Goal: Task Accomplishment & Management: Manage account settings

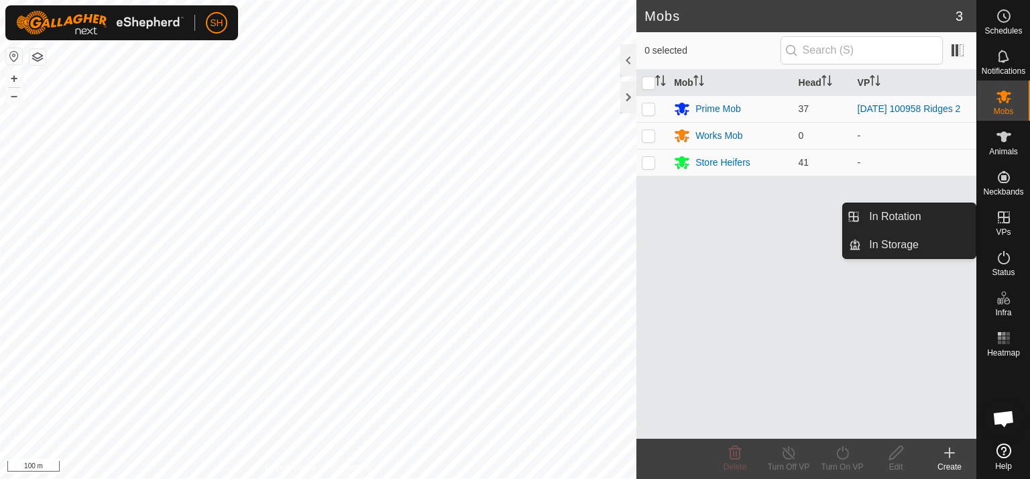
click at [999, 220] on icon at bounding box center [1004, 217] width 16 height 16
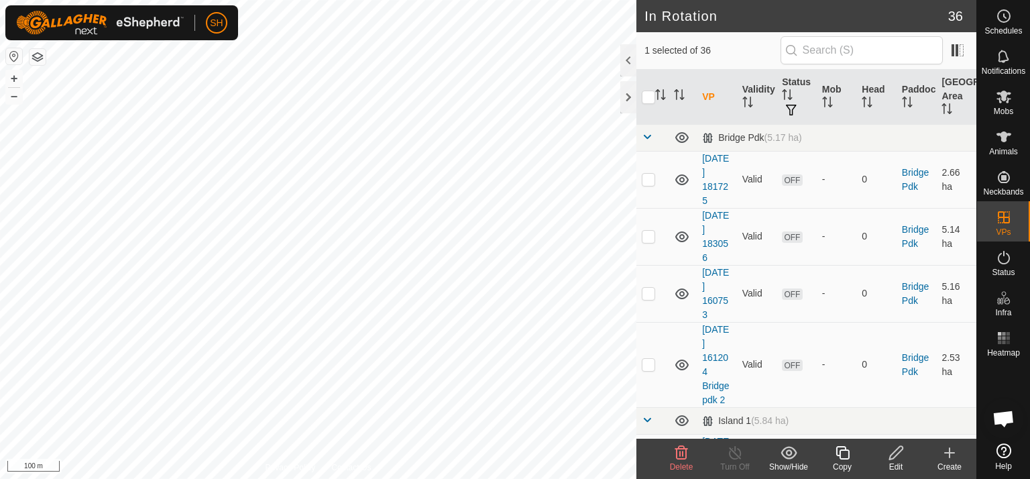
click at [899, 459] on icon at bounding box center [896, 453] width 17 height 16
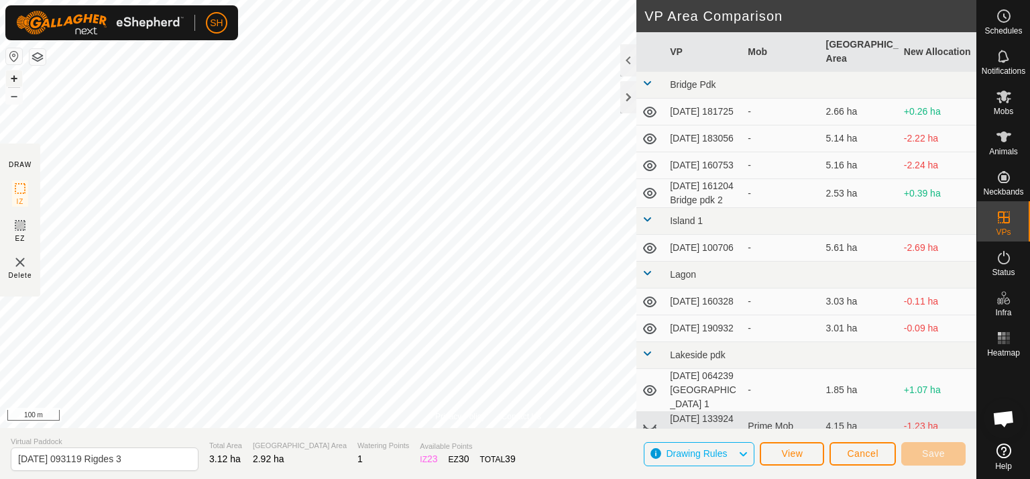
click at [13, 78] on button "+" at bounding box center [14, 78] width 16 height 16
click at [94, 0] on html "SH Schedules Notifications Mobs Animals Neckbands VPs Status Infra Heatmap Help…" at bounding box center [515, 239] width 1030 height 479
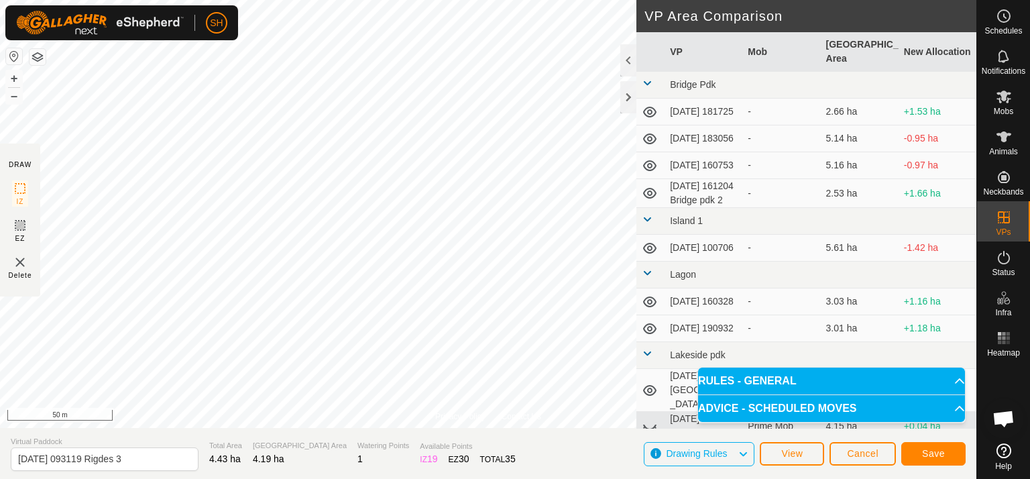
click at [84, 30] on div "SH Schedules Notifications Mobs Animals Neckbands VPs Status Infra Heatmap Help…" at bounding box center [515, 239] width 1030 height 479
click at [938, 454] on span "Save" at bounding box center [933, 453] width 23 height 11
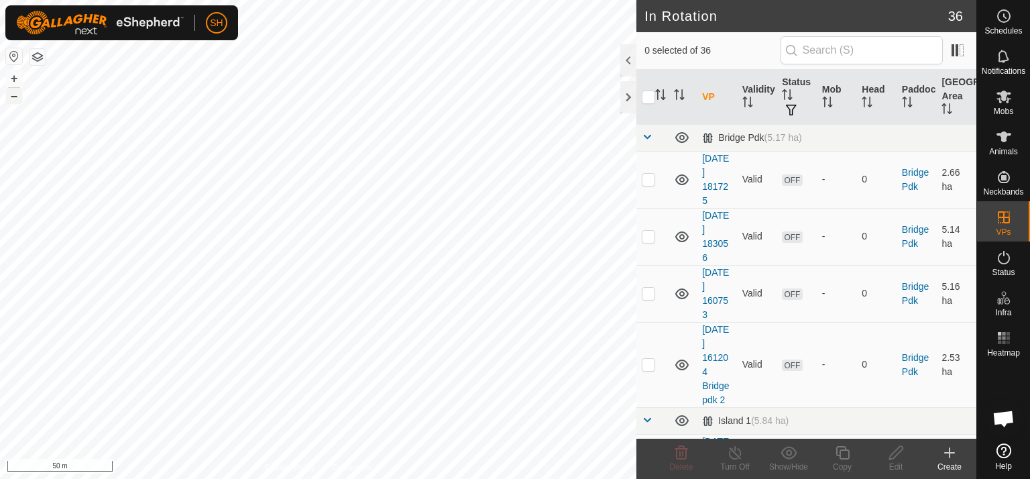
click at [21, 96] on button "–" at bounding box center [14, 96] width 16 height 16
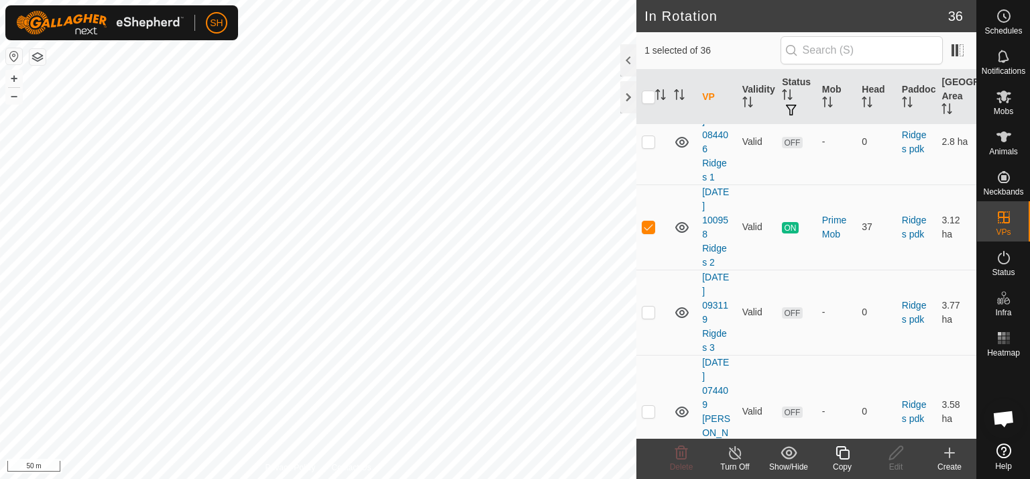
scroll to position [958, 0]
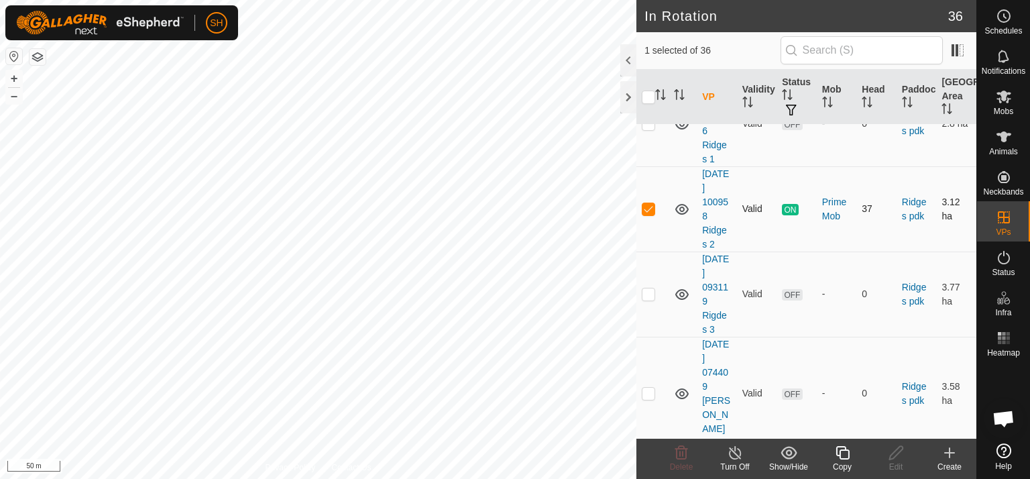
click at [649, 203] on p-checkbox at bounding box center [648, 208] width 13 height 11
checkbox input "false"
click at [950, 453] on icon at bounding box center [950, 452] width 0 height 9
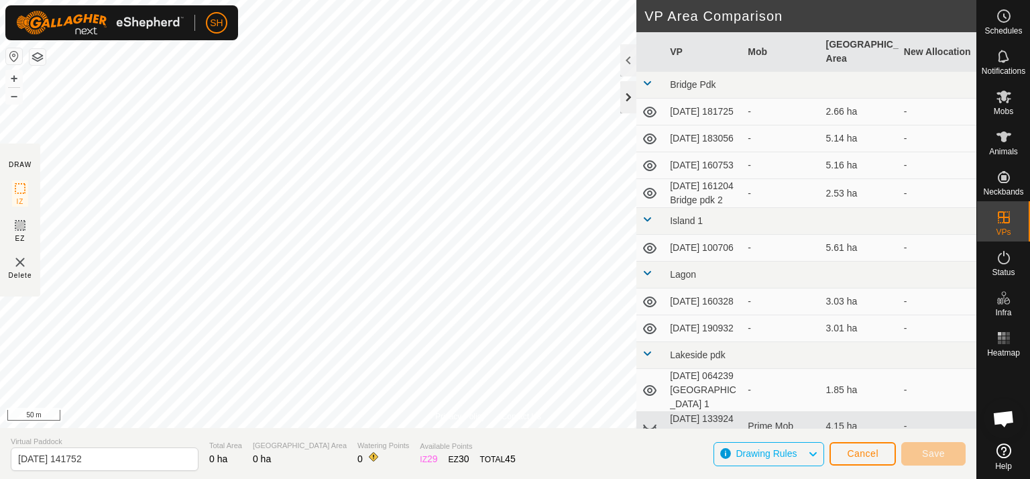
click at [628, 96] on div at bounding box center [628, 97] width 16 height 32
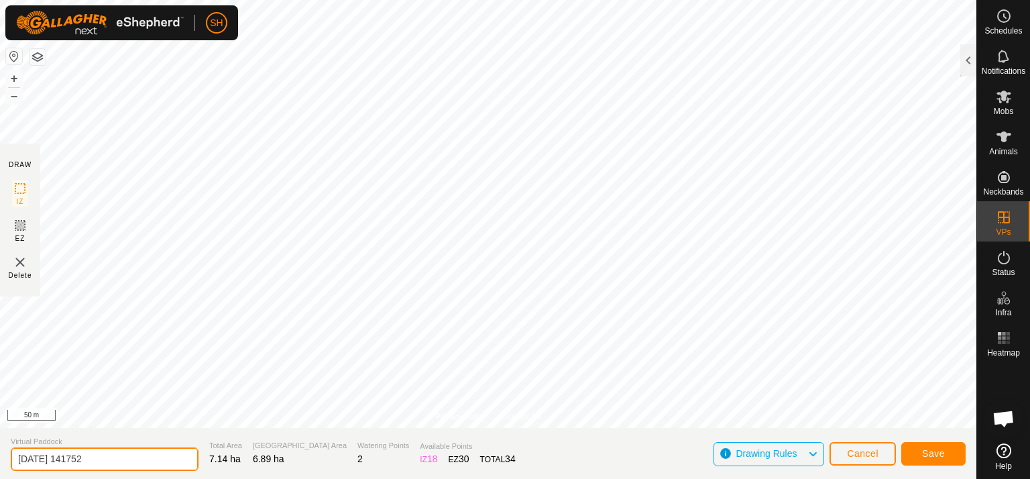
click at [105, 457] on input "[DATE] 141752" at bounding box center [105, 458] width 188 height 23
type input "[DATE] 141752 Ridges 2a"
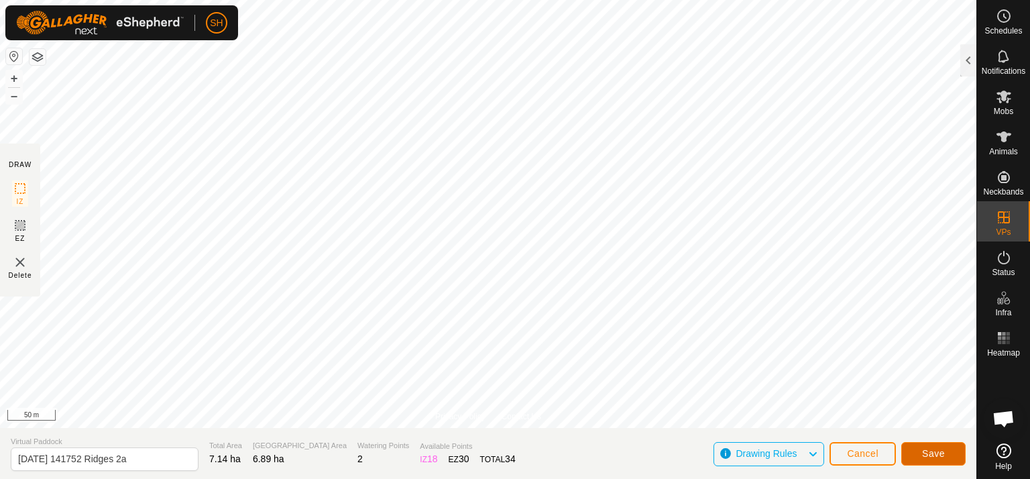
click at [942, 454] on span "Save" at bounding box center [933, 453] width 23 height 11
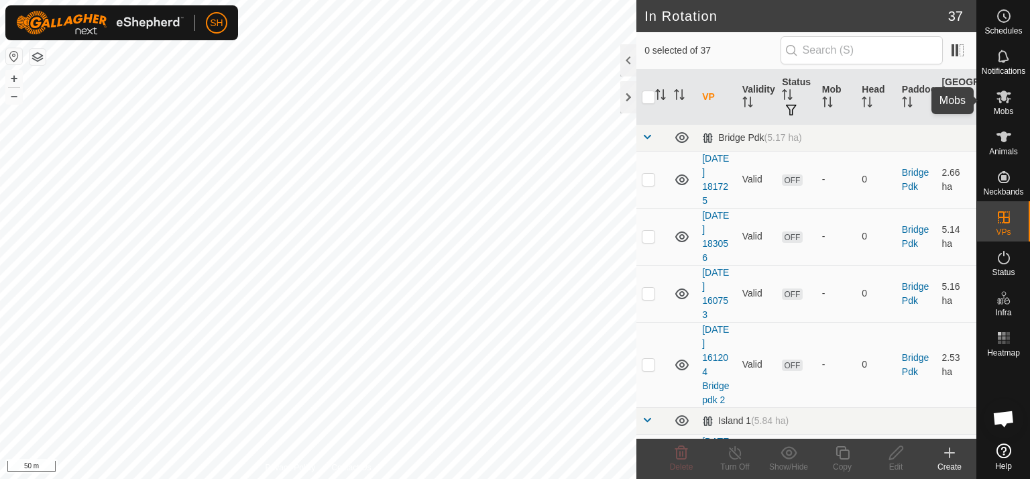
click at [1001, 90] on icon at bounding box center [1004, 97] width 16 height 16
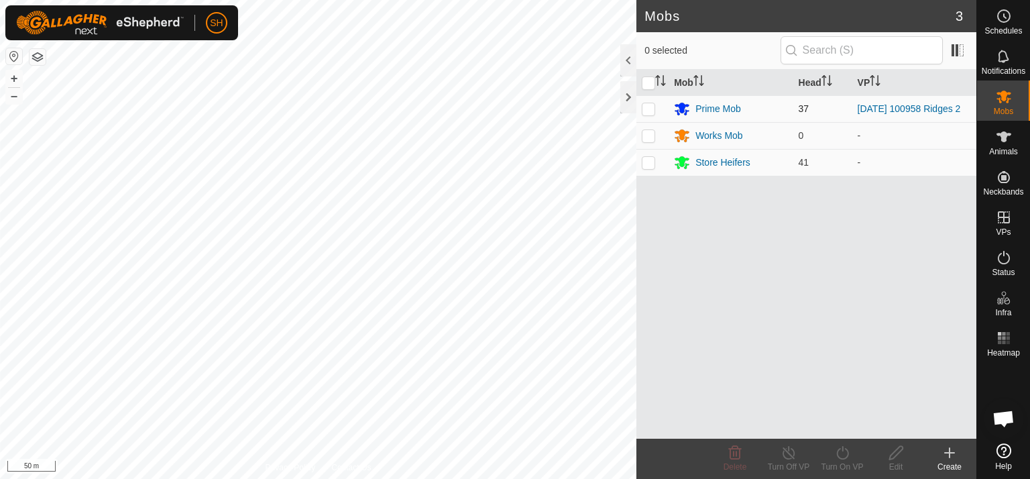
click at [650, 107] on p-checkbox at bounding box center [648, 108] width 13 height 11
checkbox input "true"
click at [842, 451] on icon at bounding box center [842, 453] width 17 height 16
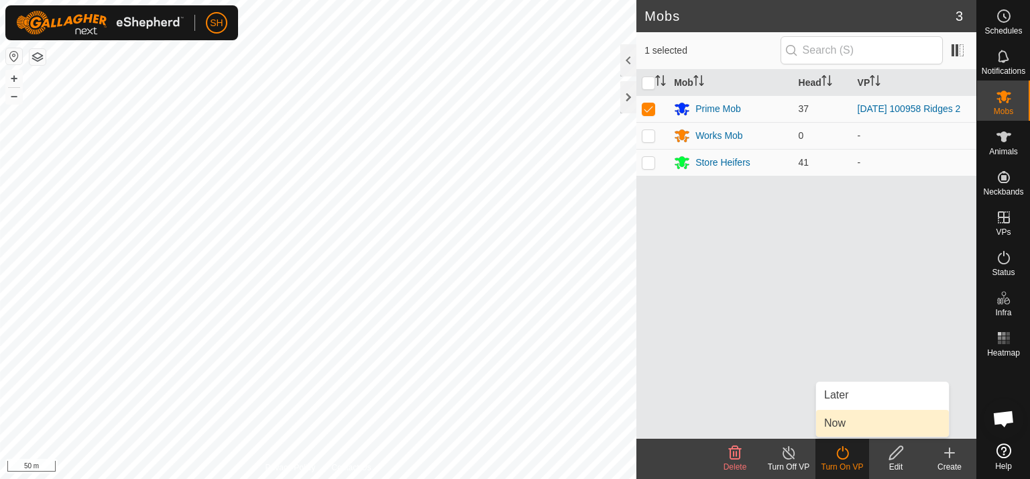
click at [857, 425] on link "Now" at bounding box center [882, 423] width 133 height 27
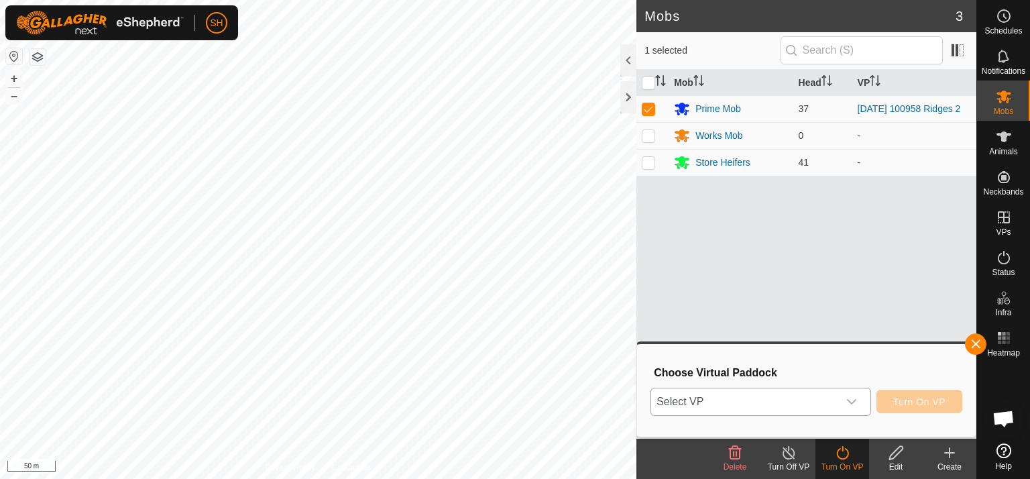
click at [855, 402] on icon "dropdown trigger" at bounding box center [851, 401] width 9 height 5
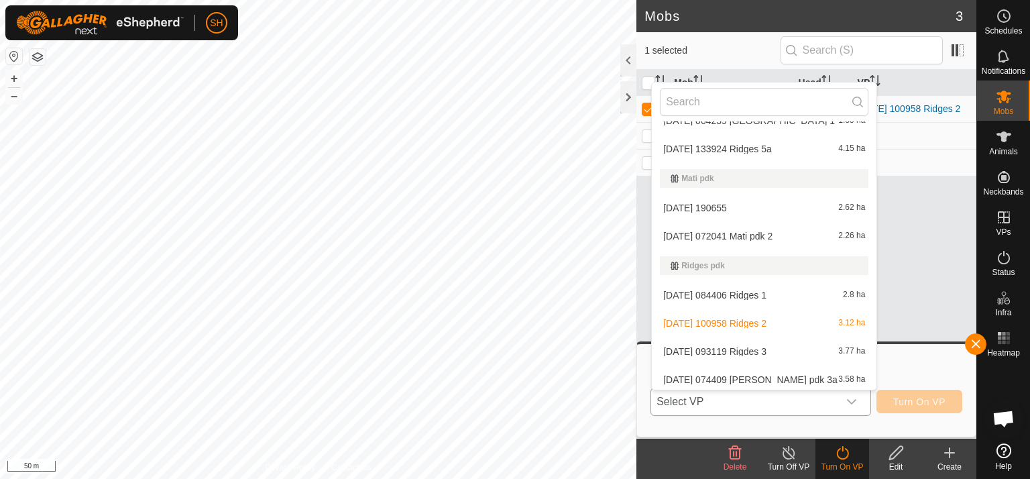
scroll to position [426, 0]
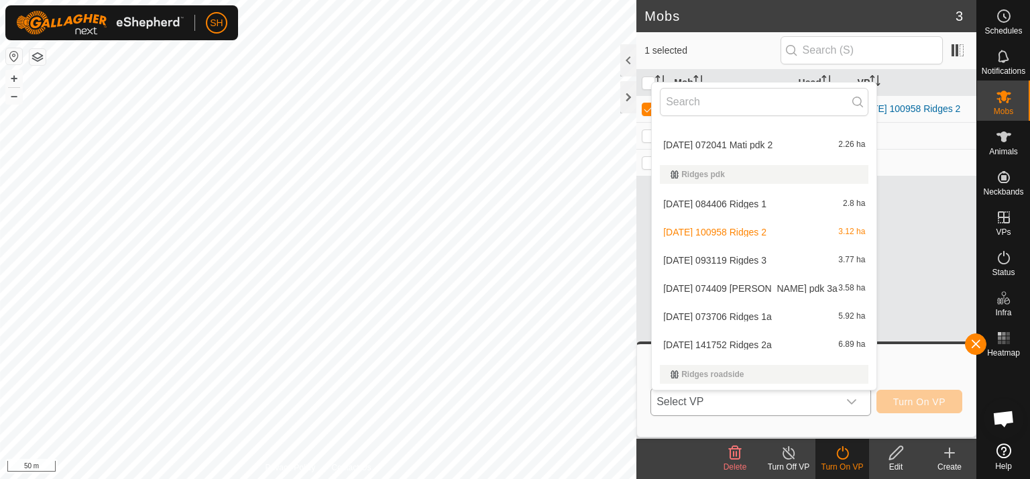
click at [727, 345] on li "[DATE] 141752 Ridges 2a 6.89 ha" at bounding box center [764, 344] width 225 height 27
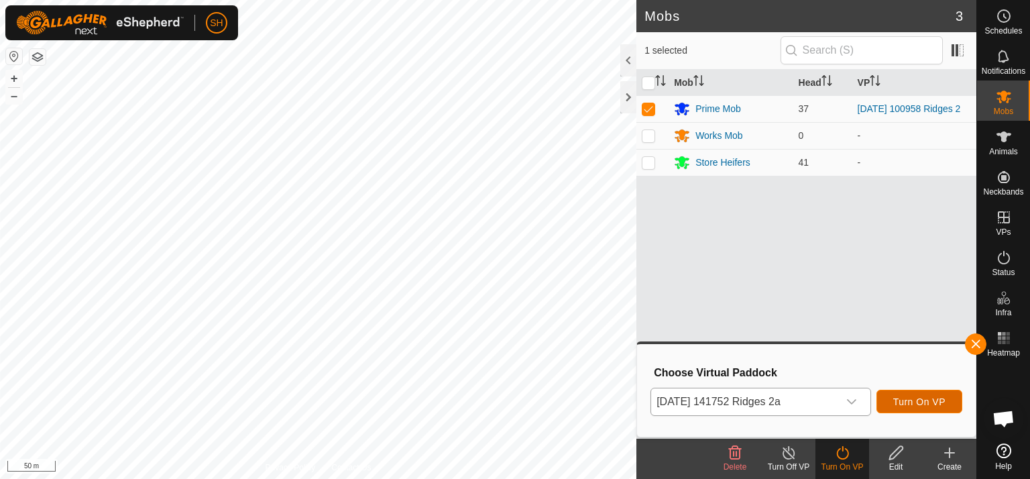
click at [909, 398] on span "Turn On VP" at bounding box center [919, 401] width 52 height 11
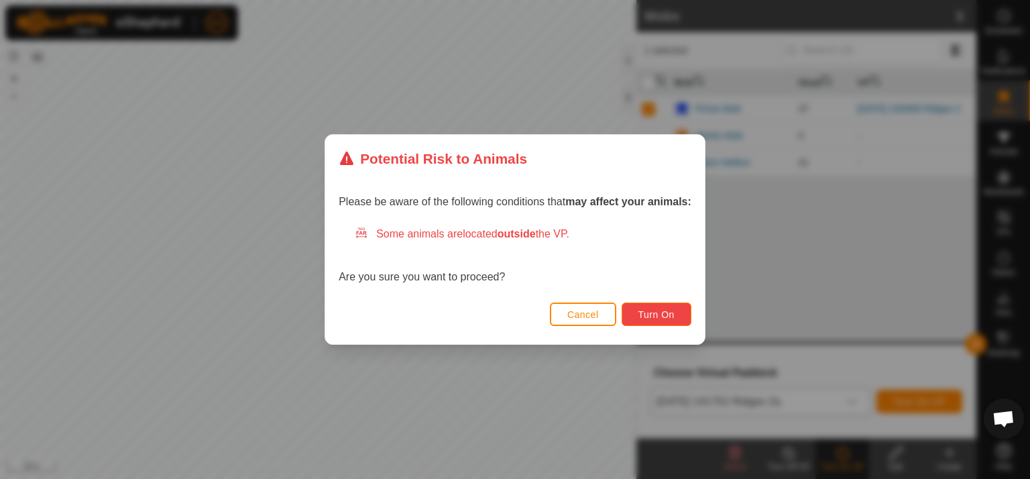
click at [643, 312] on span "Turn On" at bounding box center [656, 314] width 36 height 11
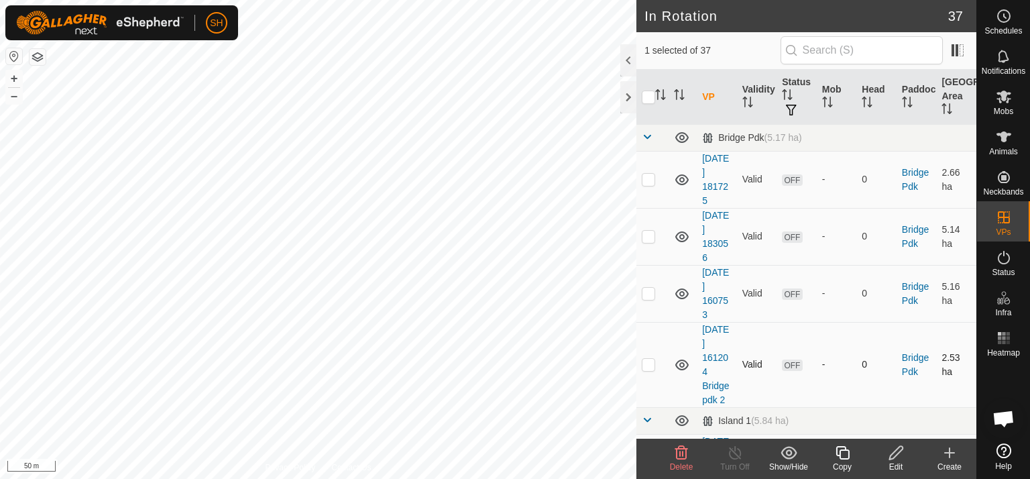
checkbox input "false"
click at [682, 453] on icon at bounding box center [681, 452] width 13 height 13
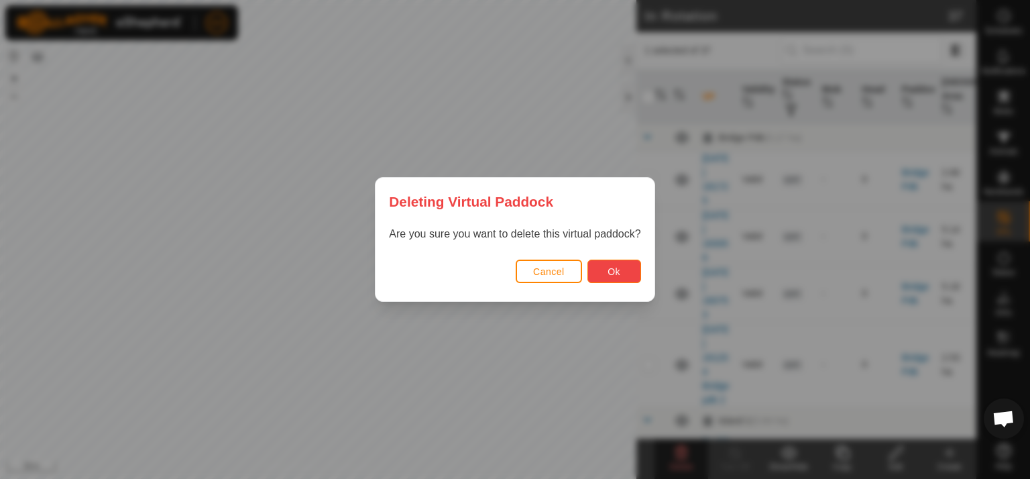
click at [620, 271] on button "Ok" at bounding box center [614, 271] width 54 height 23
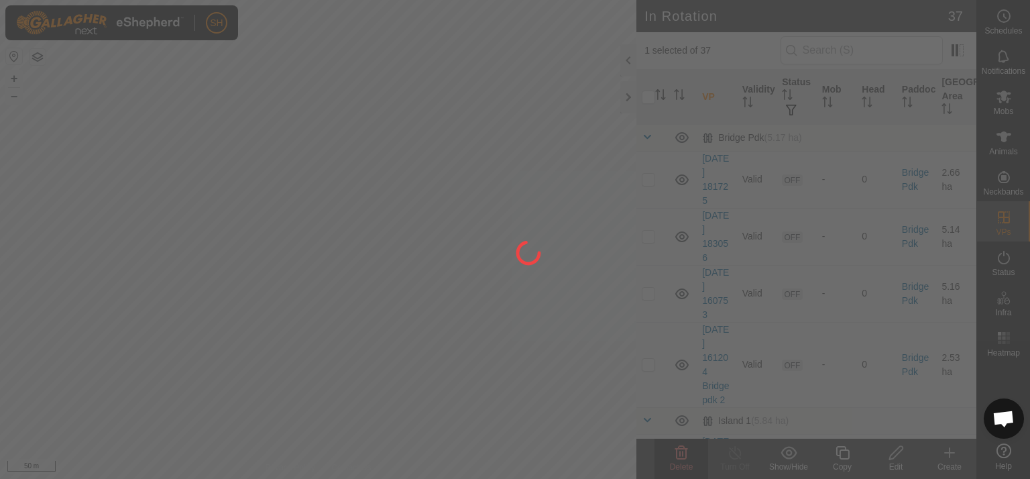
checkbox input "false"
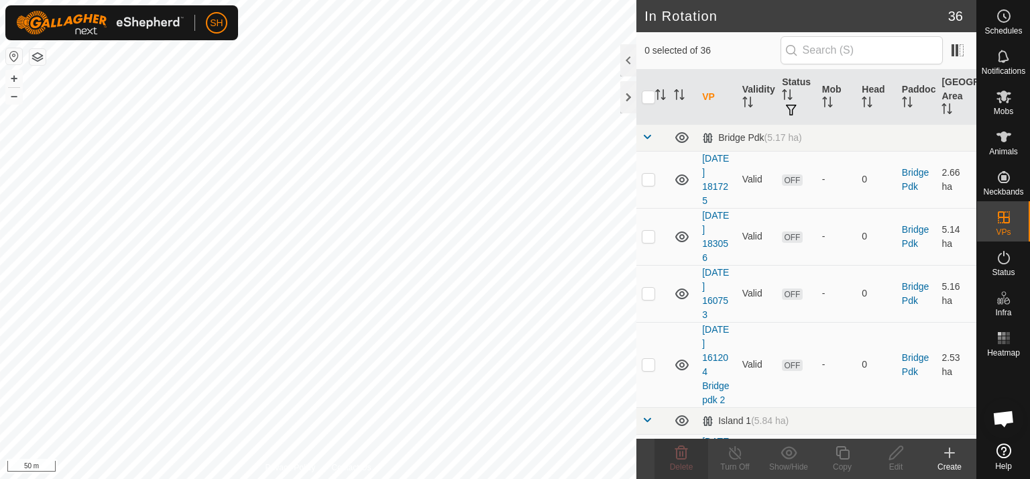
click at [951, 453] on icon at bounding box center [949, 453] width 9 height 0
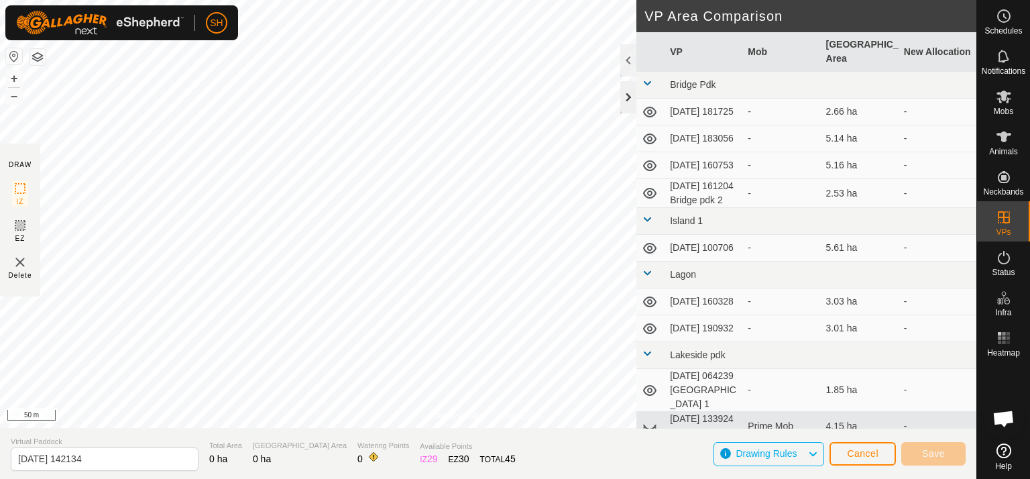
click at [630, 94] on div at bounding box center [628, 97] width 16 height 32
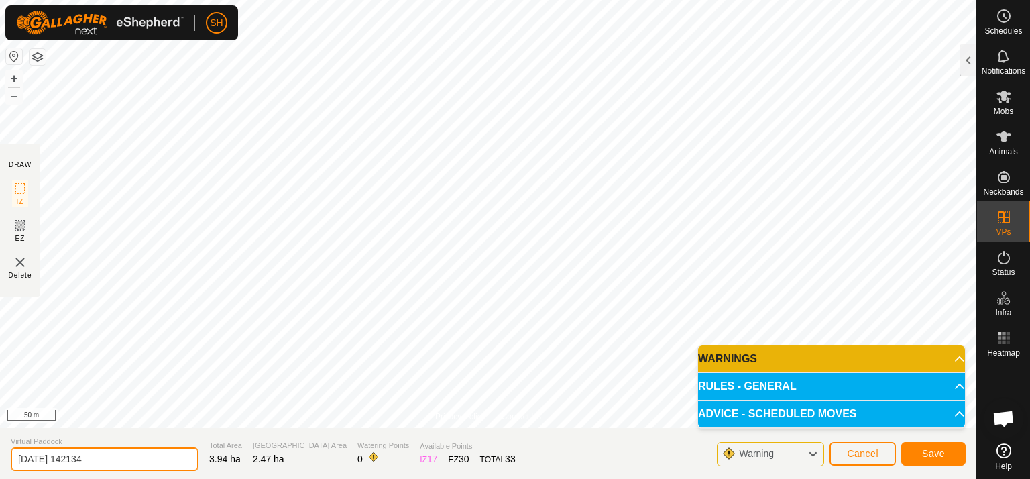
click at [113, 457] on input "[DATE] 142134" at bounding box center [105, 458] width 188 height 23
type input "[DATE] 142134 Ridges 4a"
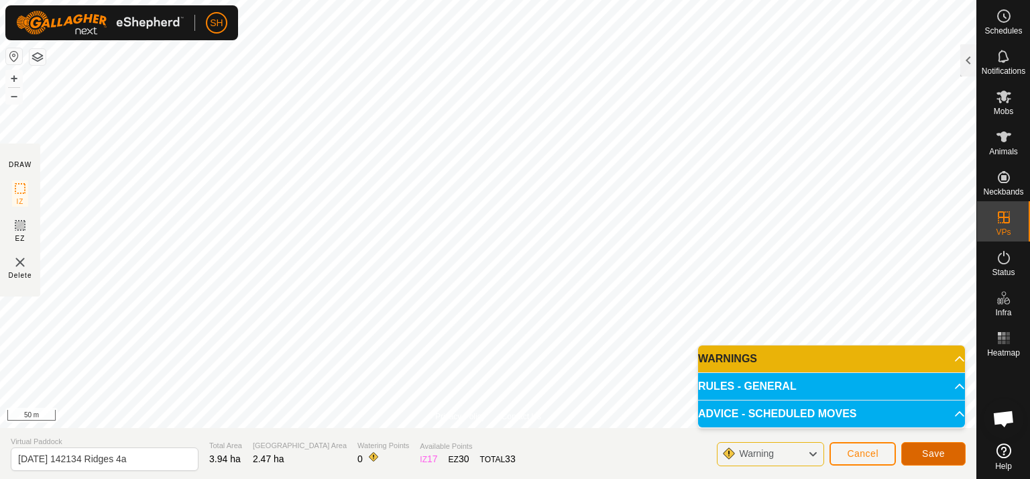
click at [942, 452] on span "Save" at bounding box center [933, 453] width 23 height 11
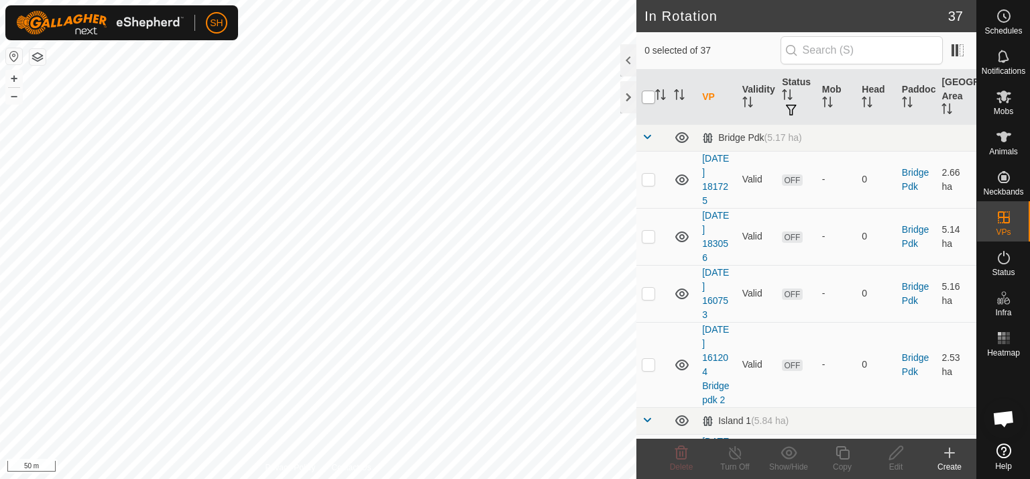
checkbox input "true"
click at [893, 452] on icon at bounding box center [895, 452] width 13 height 13
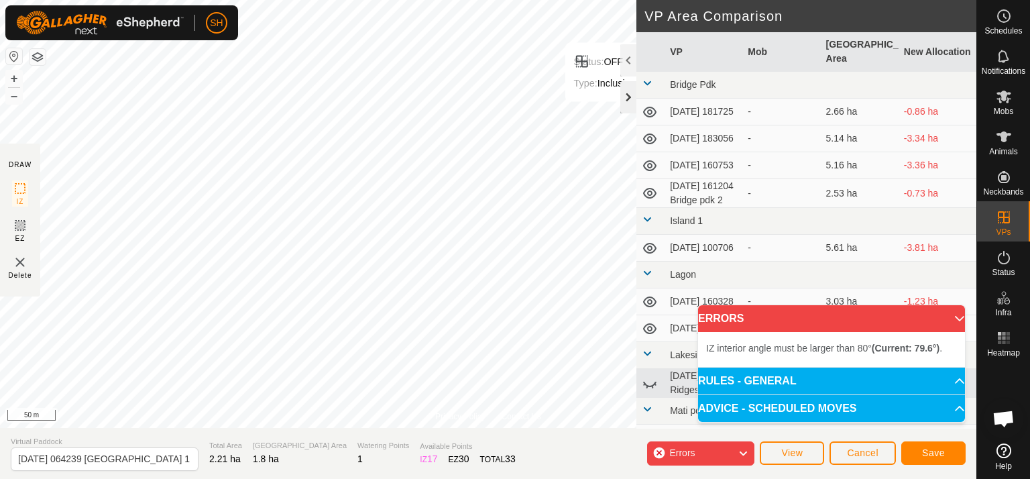
click at [629, 94] on div at bounding box center [628, 97] width 16 height 32
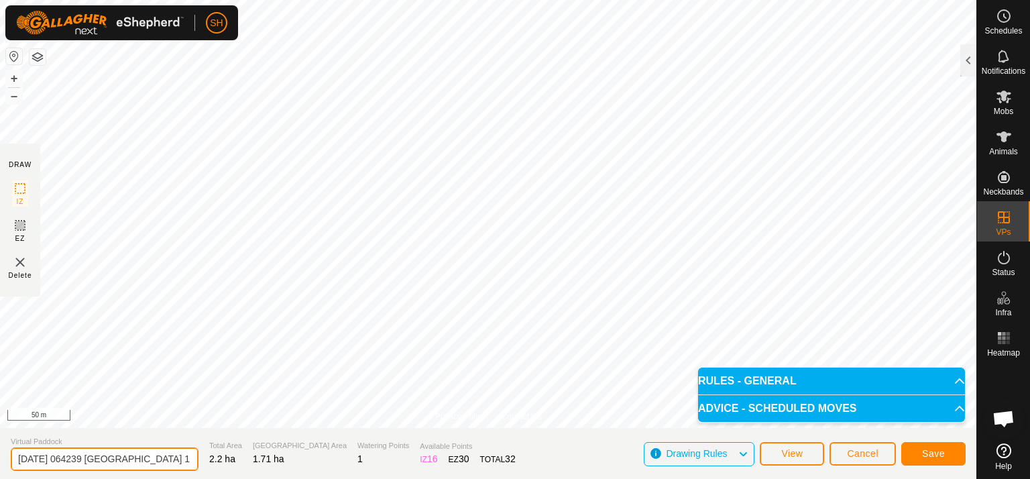
click at [164, 455] on input "[DATE] 064239 [GEOGRAPHIC_DATA] 1" at bounding box center [105, 458] width 188 height 23
type input "[DATE] 064239 Ridges 6a"
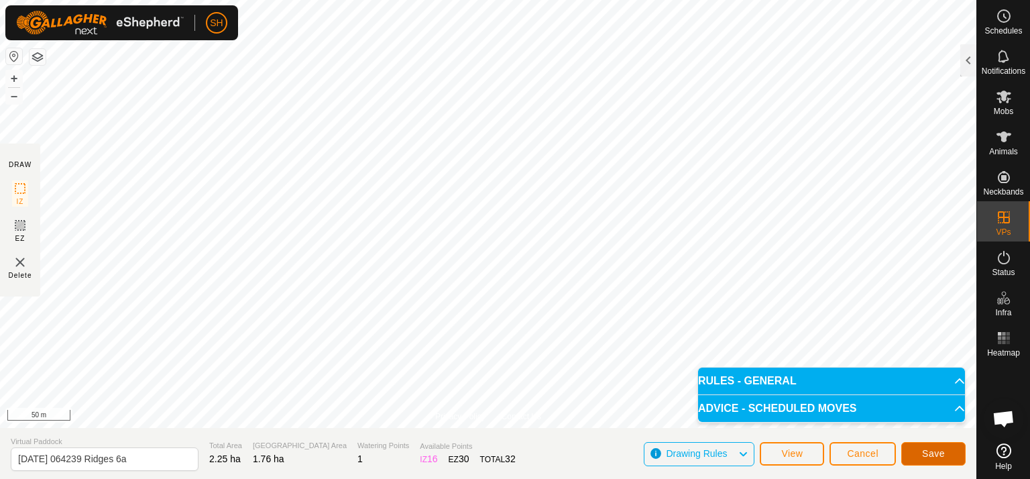
click at [937, 457] on span "Save" at bounding box center [933, 453] width 23 height 11
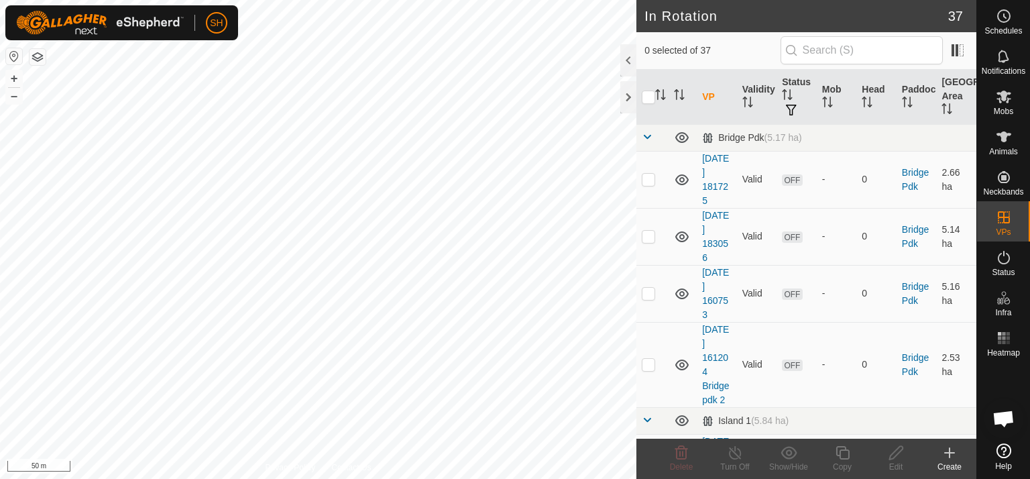
click at [951, 458] on icon at bounding box center [950, 453] width 16 height 16
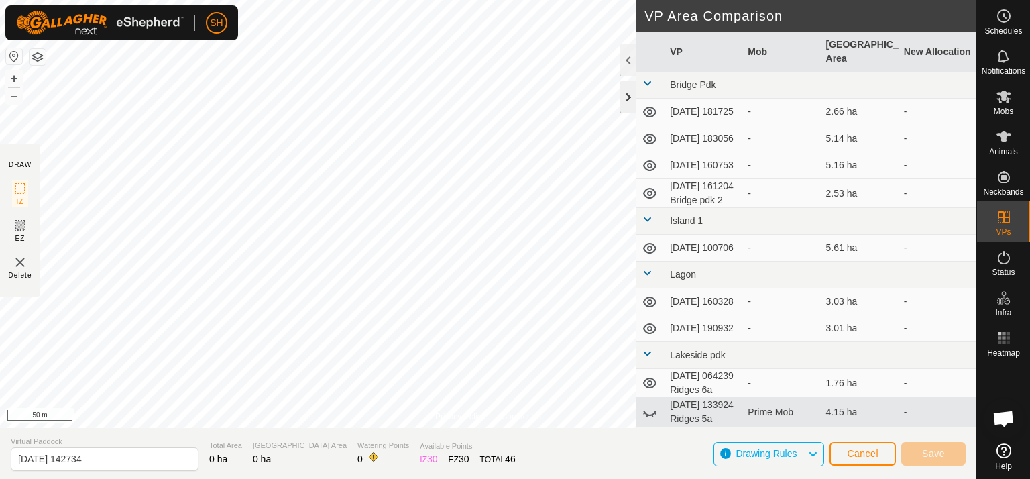
click at [630, 98] on div at bounding box center [628, 97] width 16 height 32
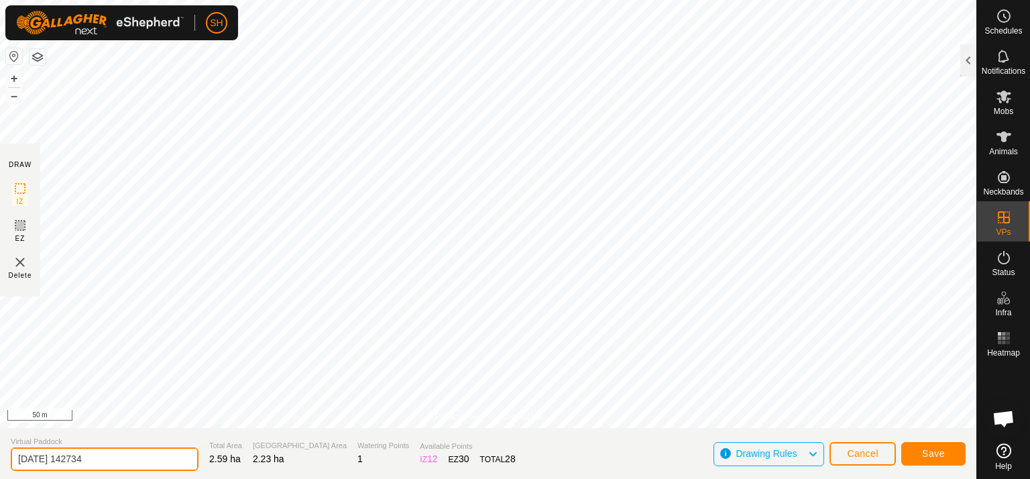
click at [119, 455] on input "[DATE] 142734" at bounding box center [105, 458] width 188 height 23
type input "[DATE] 142734 Ridges 5"
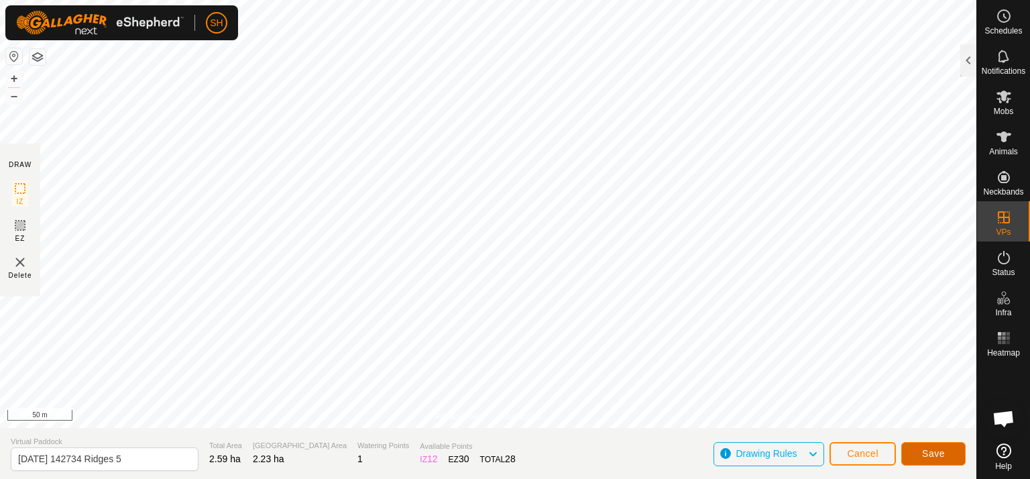
click at [936, 457] on span "Save" at bounding box center [933, 453] width 23 height 11
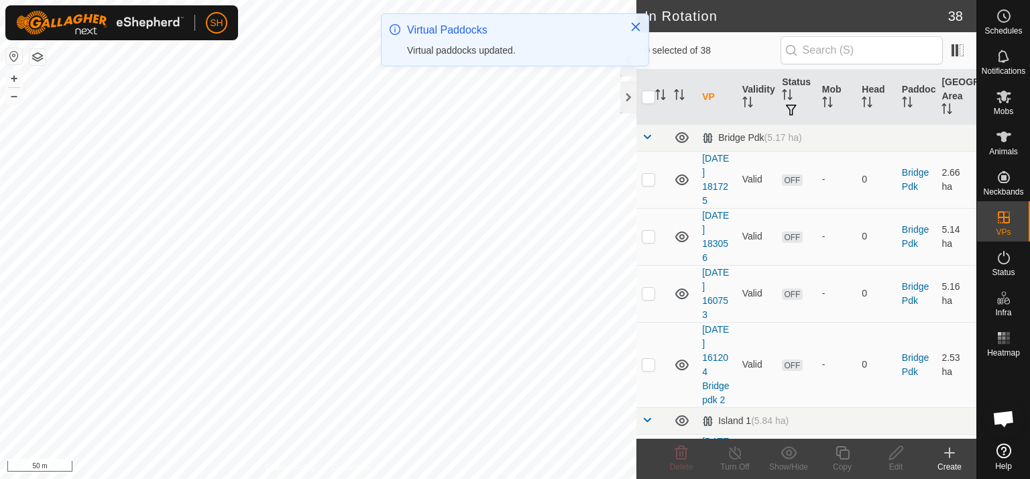
checkbox input "true"
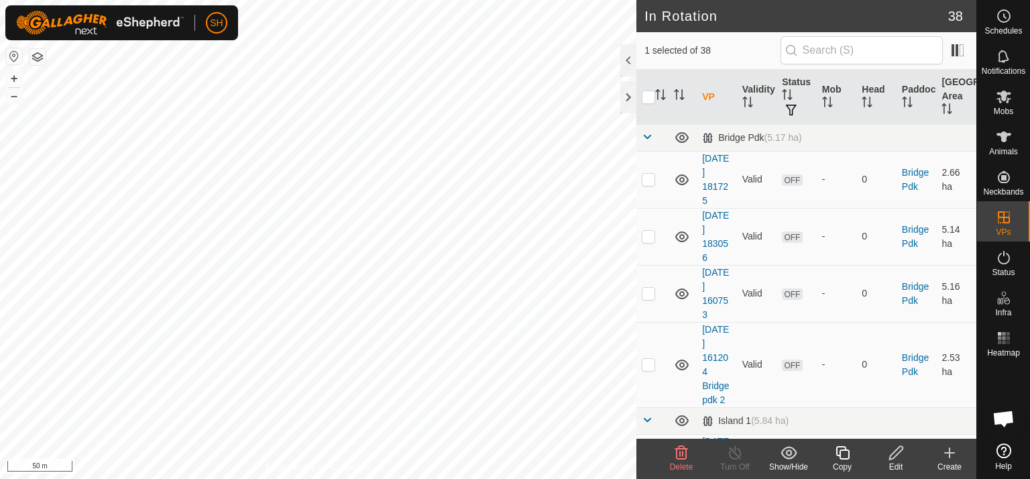
click at [897, 457] on icon at bounding box center [896, 453] width 17 height 16
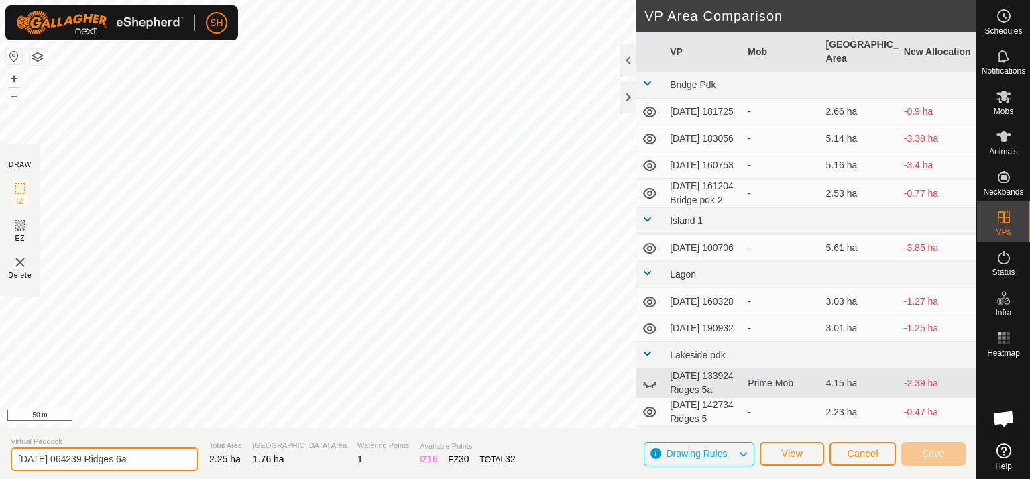
click at [145, 460] on input "[DATE] 064239 Ridges 6a" at bounding box center [105, 458] width 188 height 23
type input "[DATE] 064239 Ridges 6"
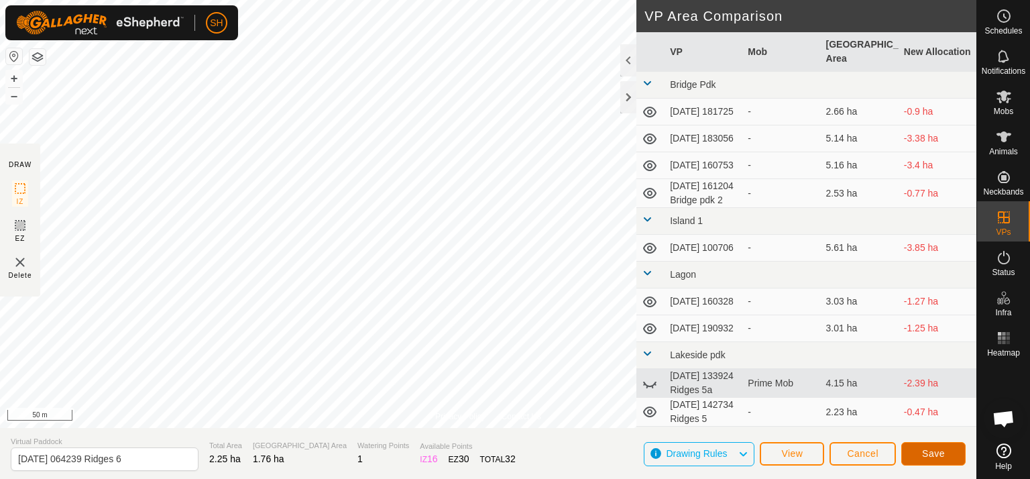
click at [943, 454] on span "Save" at bounding box center [933, 453] width 23 height 11
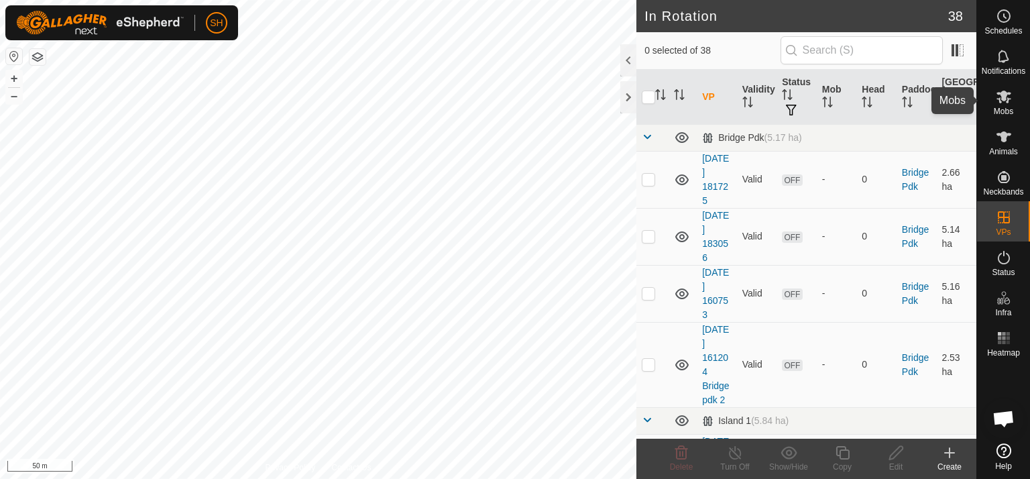
click at [1005, 103] on icon at bounding box center [1004, 97] width 16 height 16
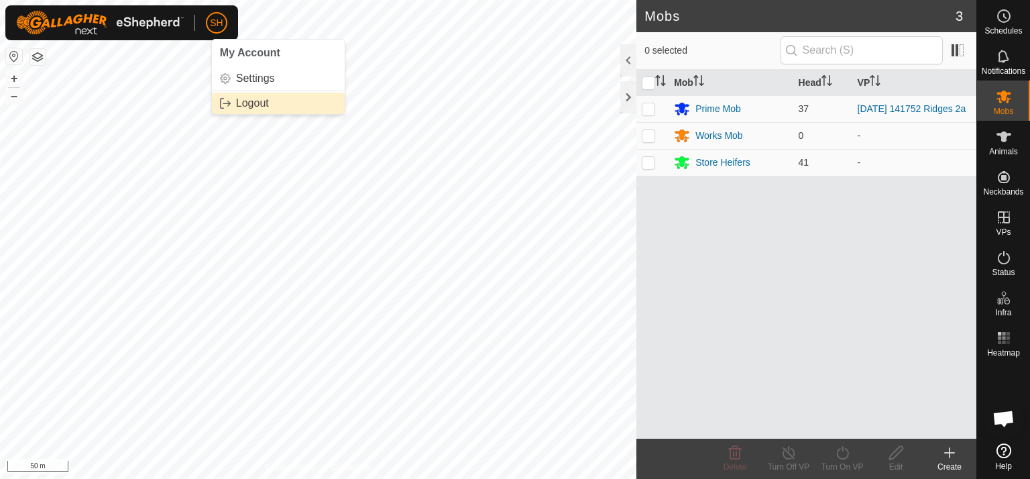
click at [241, 104] on link "Logout" at bounding box center [278, 103] width 133 height 21
